Goal: Complete application form: Complete application form

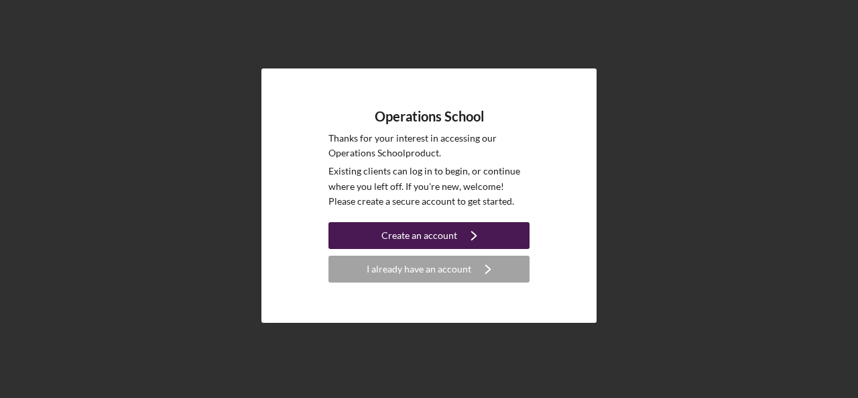
click at [385, 233] on div "Create an account" at bounding box center [420, 235] width 76 height 27
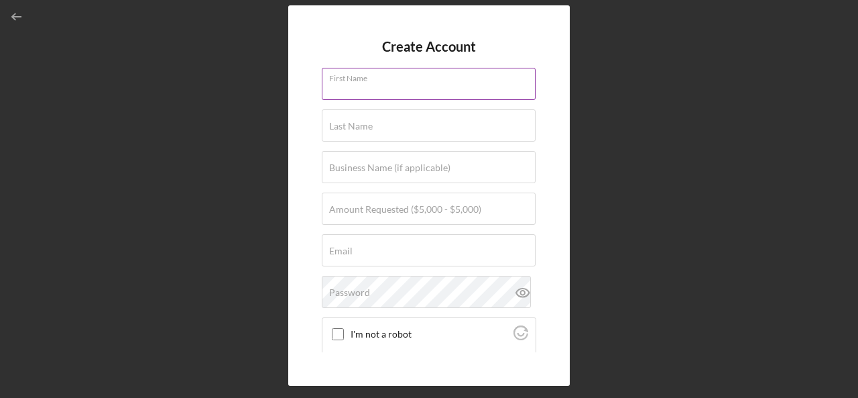
click at [396, 87] on input "First Name" at bounding box center [429, 84] width 214 height 32
type input "[PERSON_NAME]"
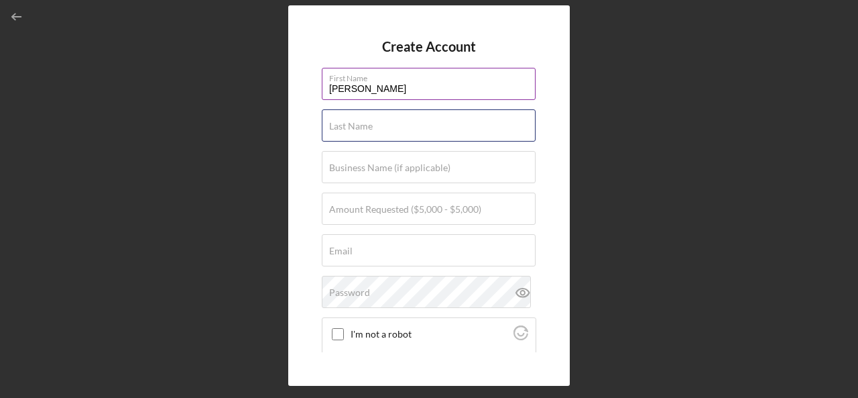
type input "Apacanis"
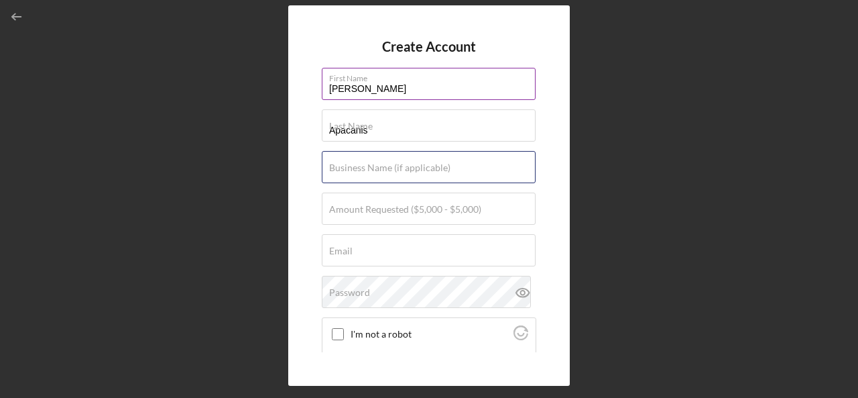
type input "Simply Roasted"
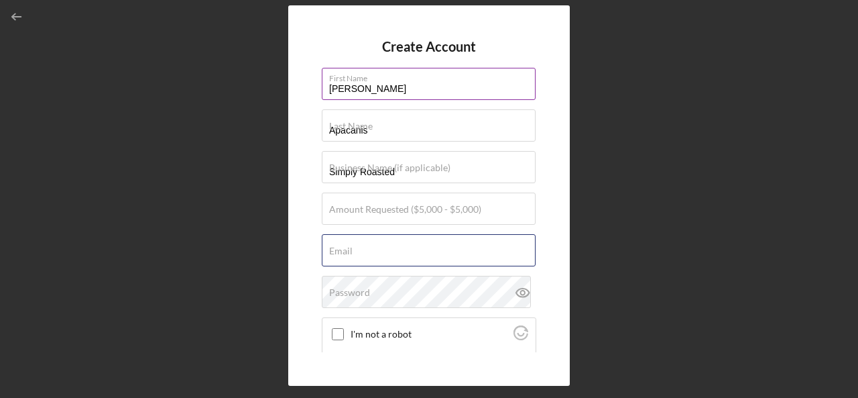
type input "[EMAIL_ADDRESS][DOMAIN_NAME]"
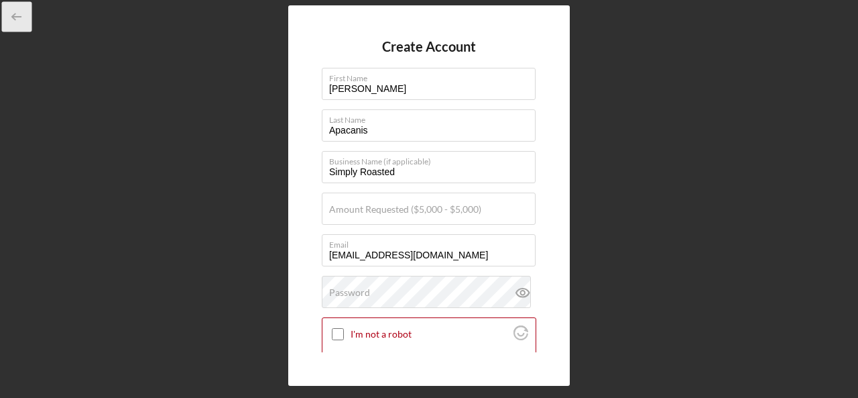
click at [16, 17] on line "button" at bounding box center [17, 17] width 9 height 0
